Goal: Transaction & Acquisition: Purchase product/service

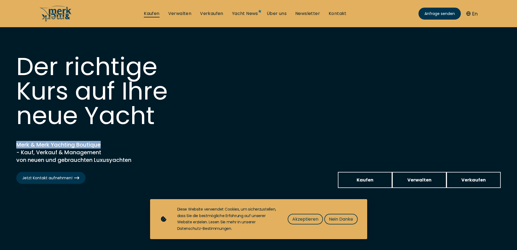
click at [149, 15] on link "Kaufen" at bounding box center [151, 14] width 15 height 6
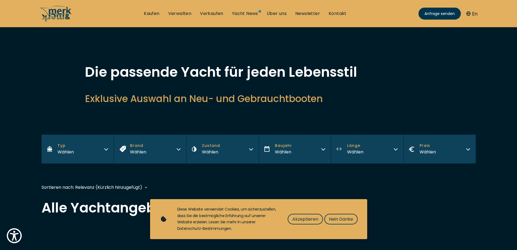
click at [101, 149] on button "Typ Wählen" at bounding box center [78, 148] width 72 height 29
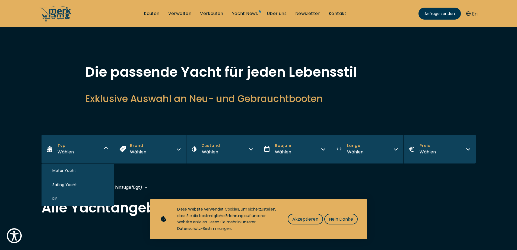
click at [81, 174] on button "Motor Yacht" at bounding box center [78, 170] width 72 height 14
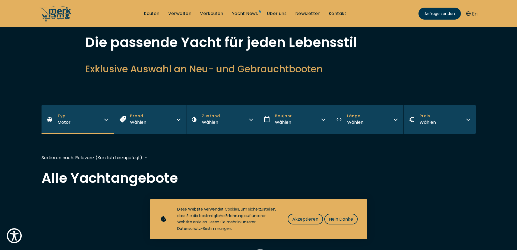
scroll to position [82, 0]
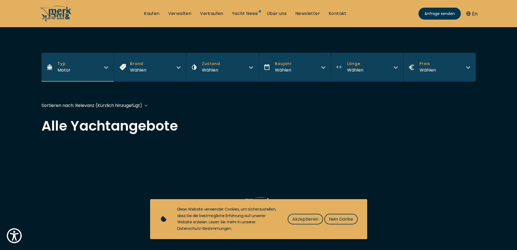
click at [166, 61] on button "Brand Wählen" at bounding box center [150, 67] width 72 height 29
click at [138, 89] on div "Händler" at bounding box center [150, 89] width 72 height 14
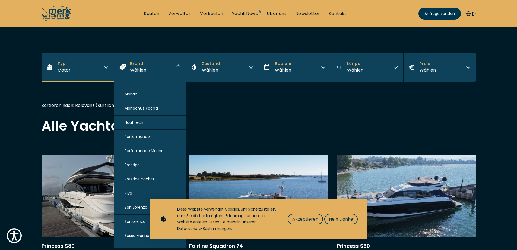
scroll to position [407, 0]
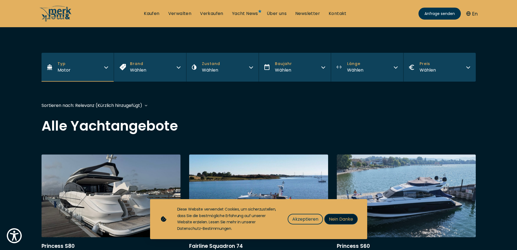
click at [338, 218] on span "Nein Danke" at bounding box center [341, 218] width 24 height 7
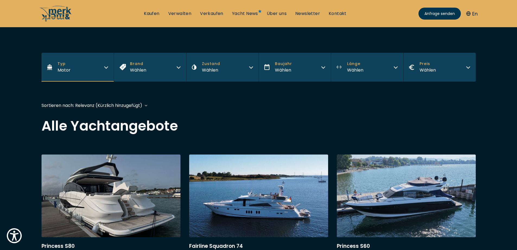
click at [173, 72] on button "Brand Wählen" at bounding box center [150, 67] width 72 height 29
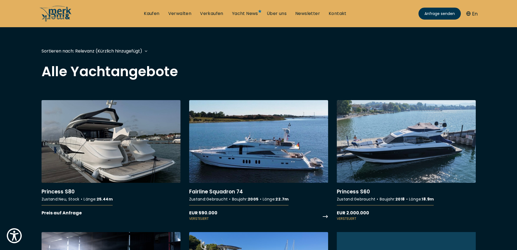
scroll to position [82, 0]
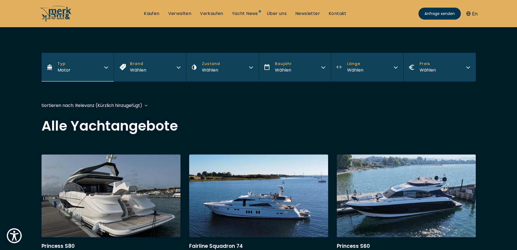
click at [157, 15] on link "Kaufen" at bounding box center [151, 14] width 15 height 6
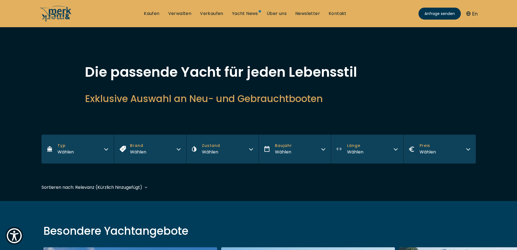
scroll to position [54, 0]
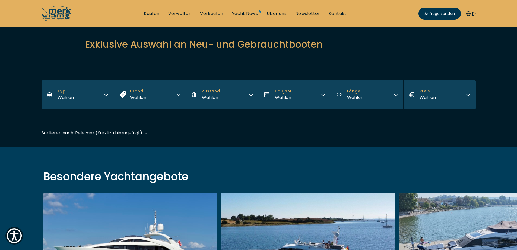
click at [103, 98] on button "Typ Wählen" at bounding box center [78, 94] width 72 height 29
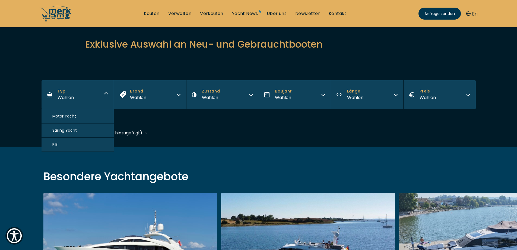
click at [93, 116] on button "Motor Yacht" at bounding box center [78, 116] width 72 height 14
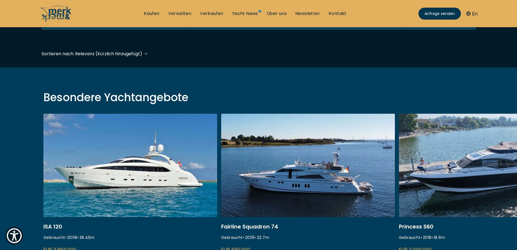
scroll to position [134, 0]
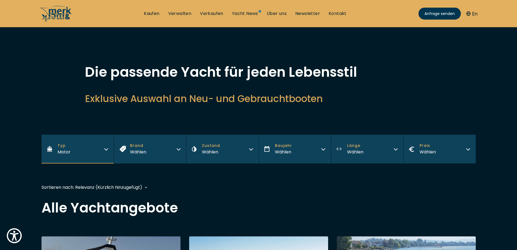
click at [147, 146] on button "Brand Wählen" at bounding box center [150, 148] width 72 height 29
click at [175, 151] on button "Brand Wählen" at bounding box center [150, 148] width 72 height 29
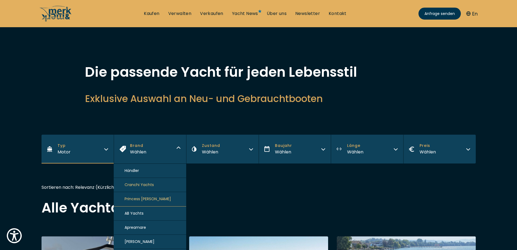
click at [157, 200] on button "Princess [PERSON_NAME]" at bounding box center [150, 199] width 72 height 14
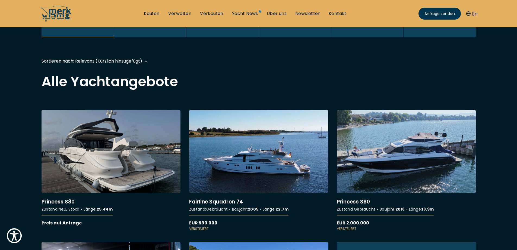
scroll to position [134, 0]
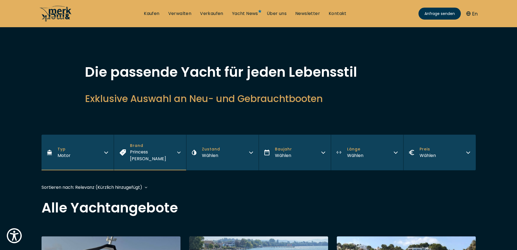
click at [69, 15] on icon at bounding box center [55, 13] width 33 height 16
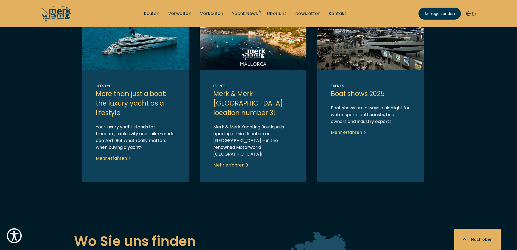
scroll to position [1090, 0]
